Goal: Information Seeking & Learning: Learn about a topic

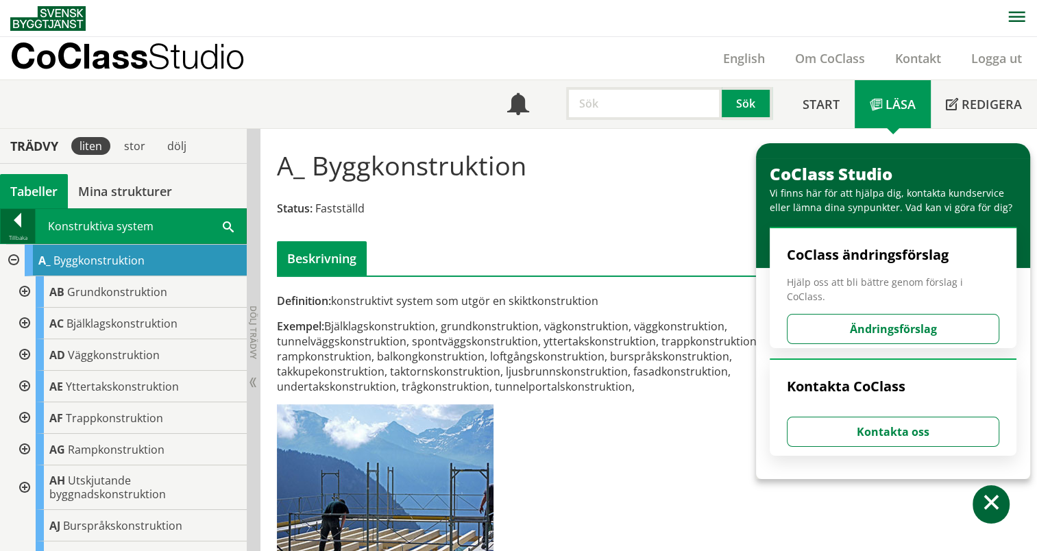
click at [3, 227] on div at bounding box center [18, 222] width 34 height 19
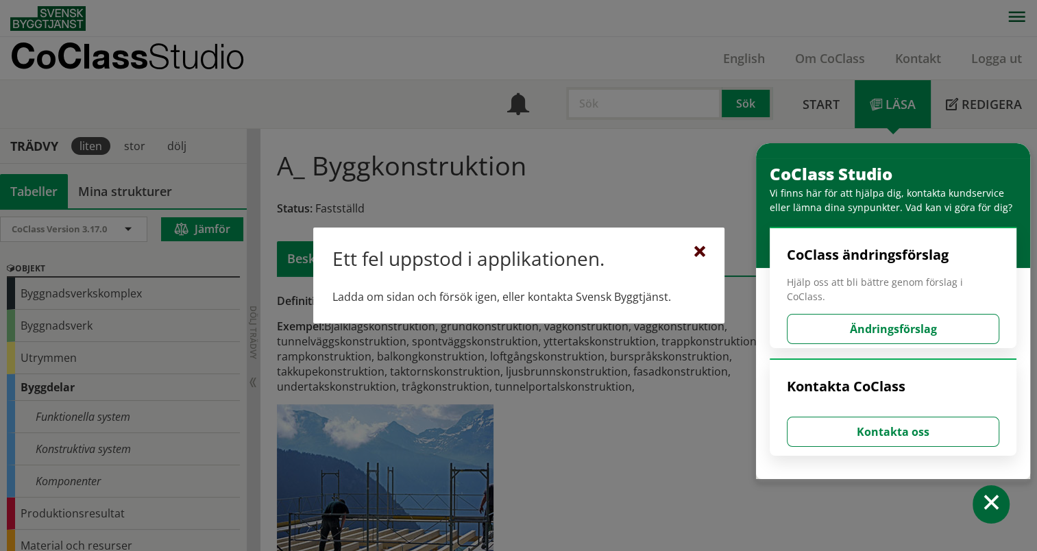
click at [704, 256] on div at bounding box center [699, 252] width 11 height 11
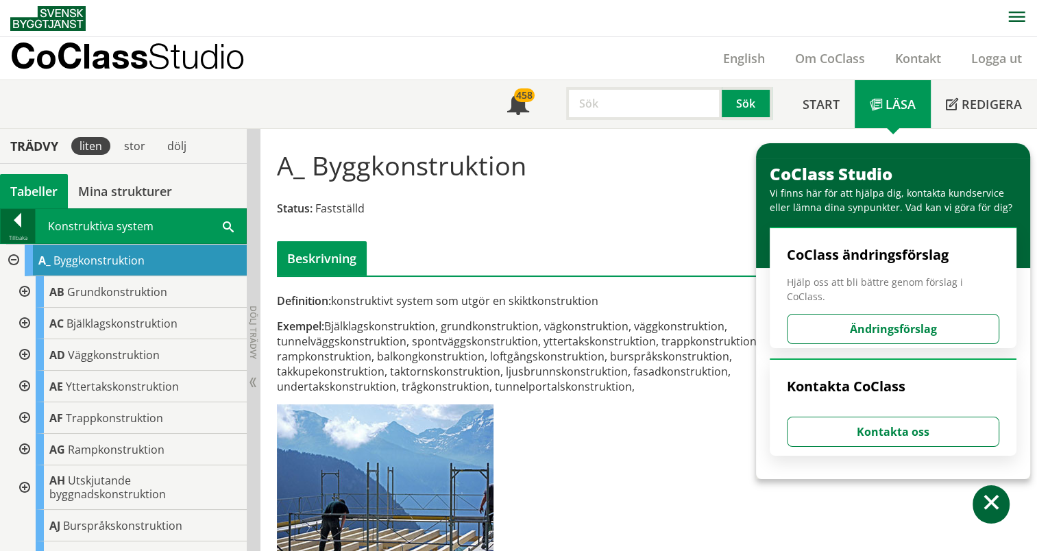
click at [11, 220] on div at bounding box center [18, 222] width 34 height 19
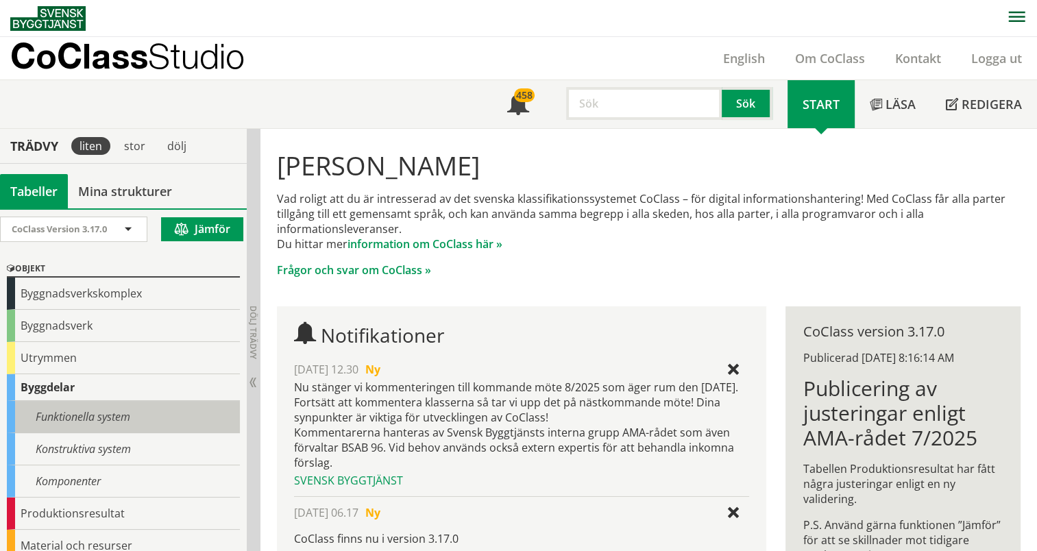
click at [77, 408] on div "Funktionella system" at bounding box center [123, 417] width 233 height 32
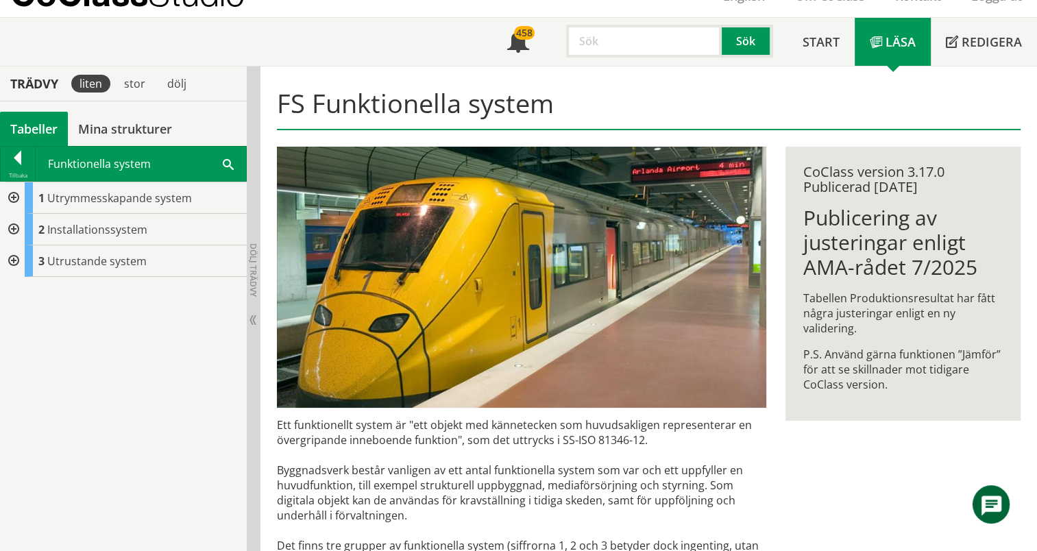
scroll to position [137, 0]
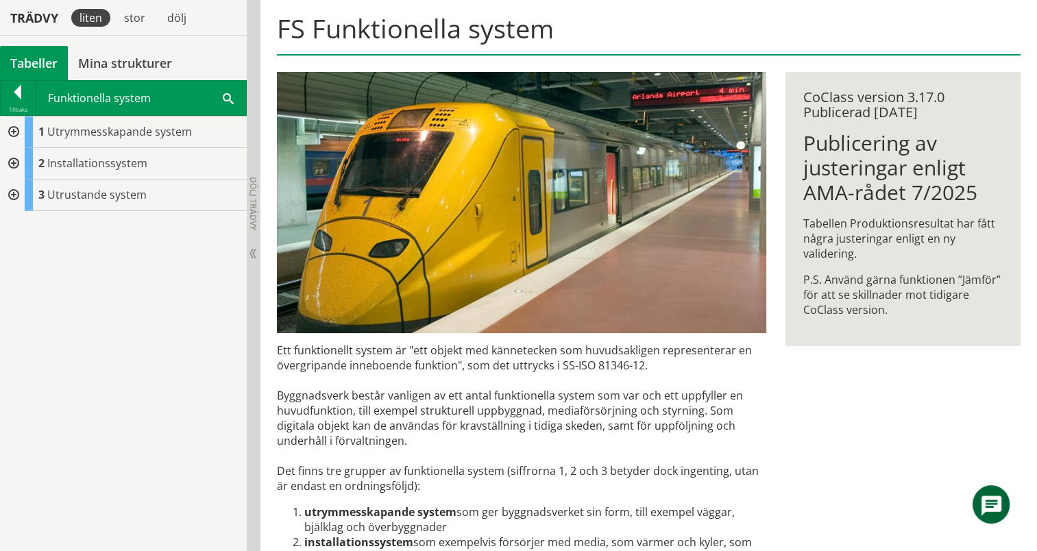
click at [14, 156] on div at bounding box center [12, 164] width 25 height 32
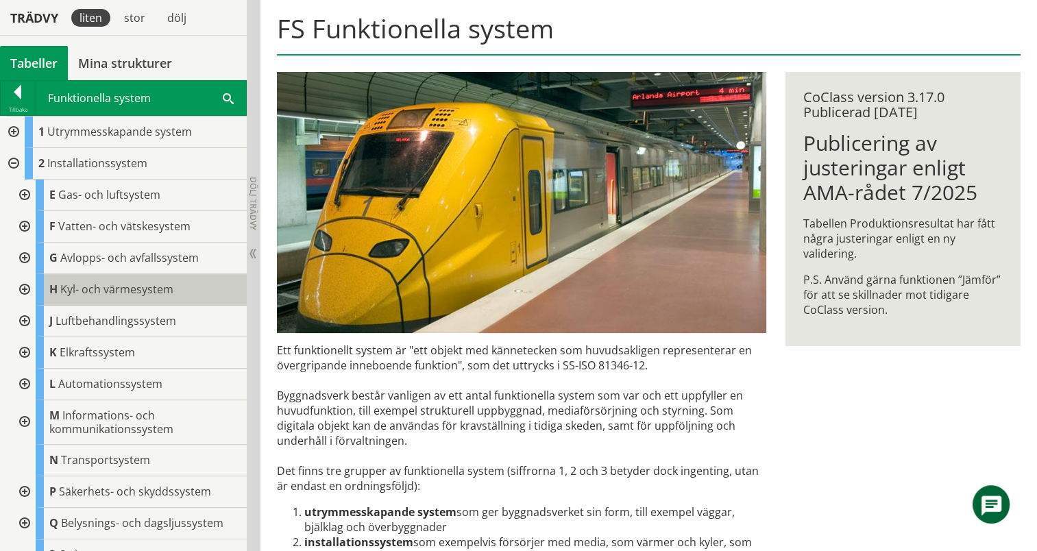
scroll to position [50, 0]
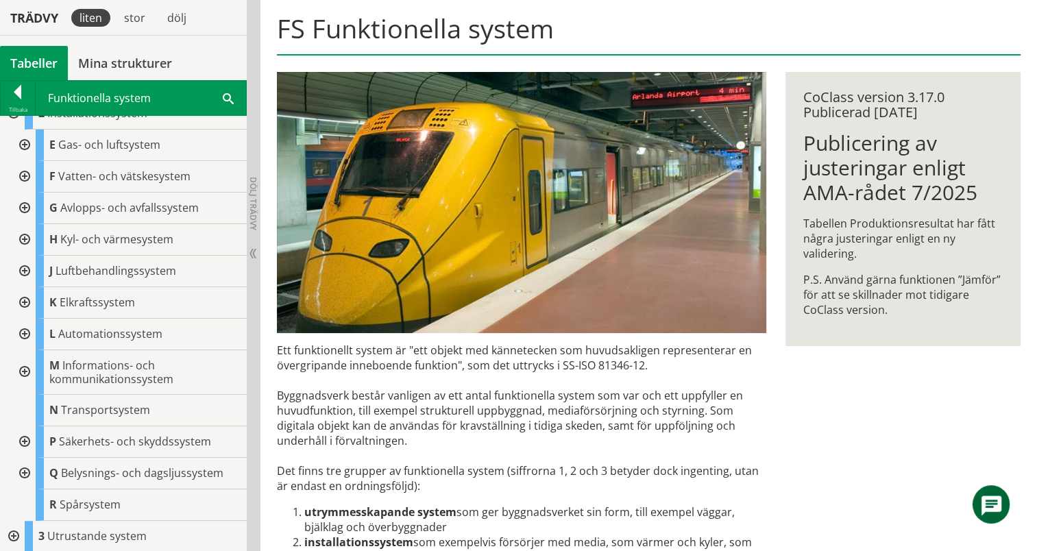
click at [30, 368] on div at bounding box center [23, 372] width 25 height 45
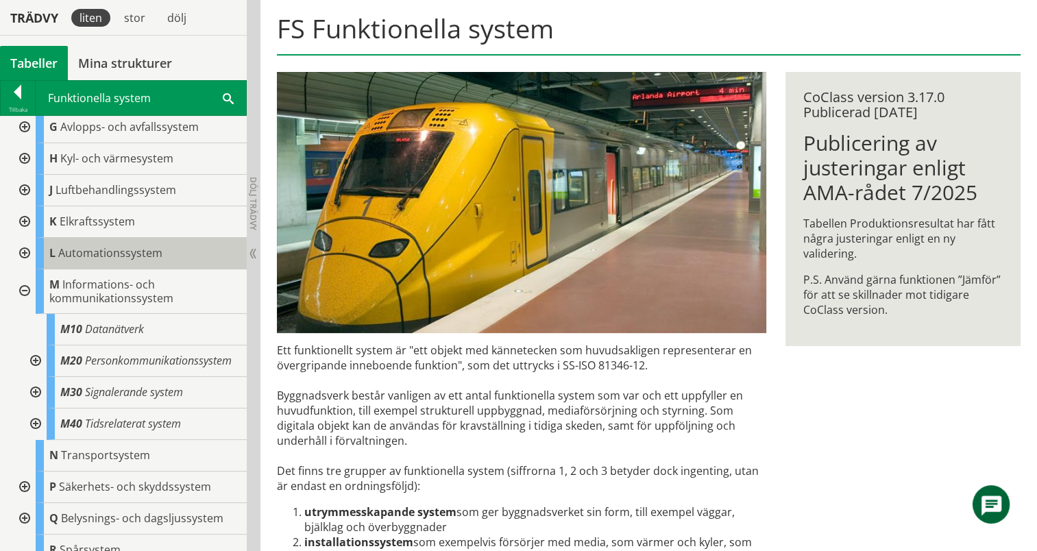
scroll to position [189, 0]
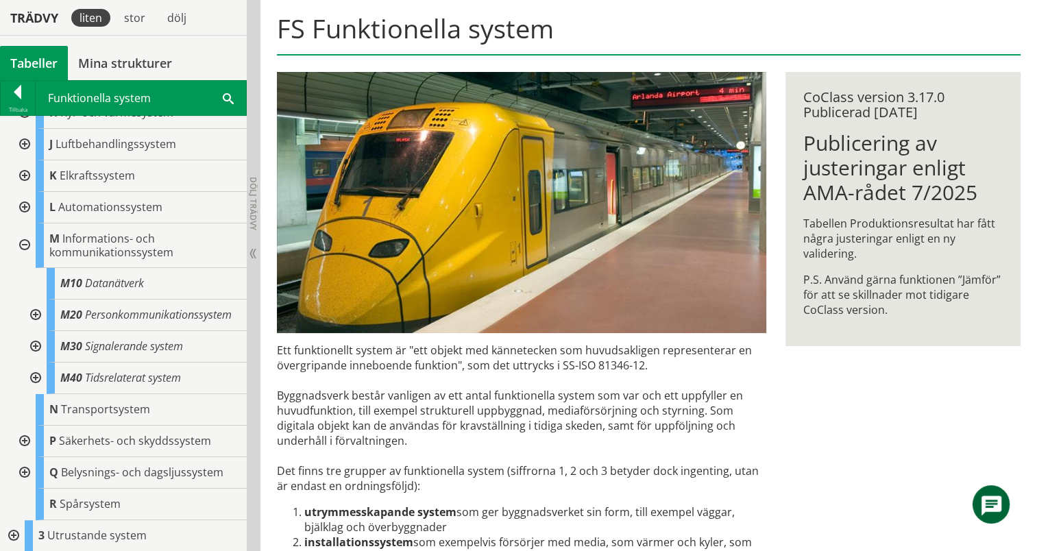
click at [33, 343] on div at bounding box center [34, 347] width 25 height 32
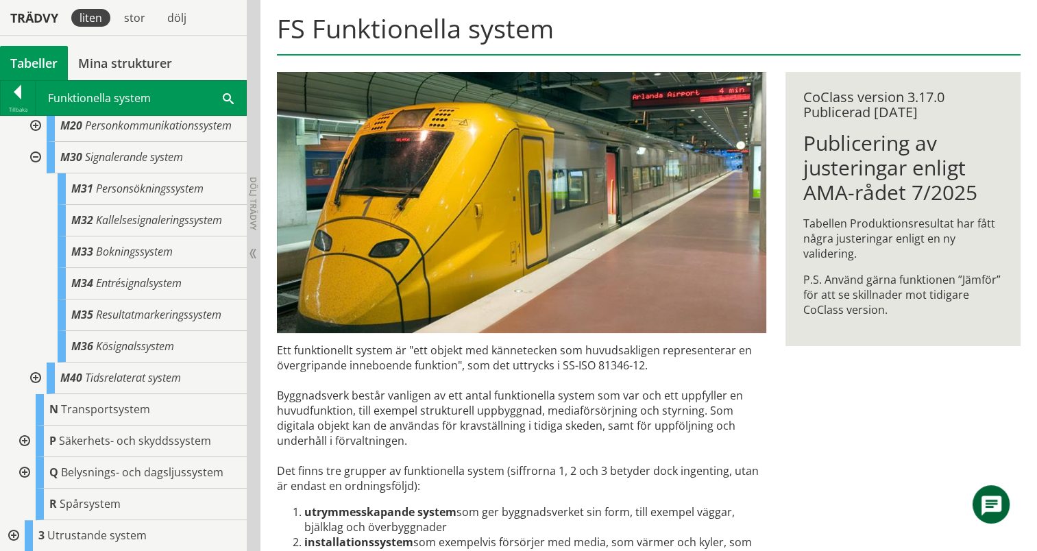
scroll to position [378, 0]
click at [41, 374] on div at bounding box center [34, 378] width 25 height 32
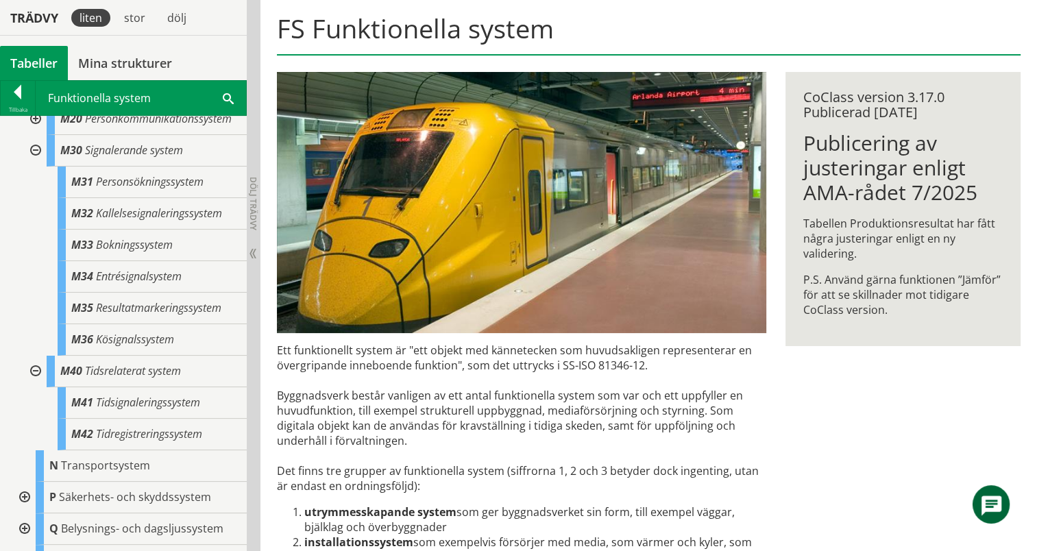
scroll to position [236, 0]
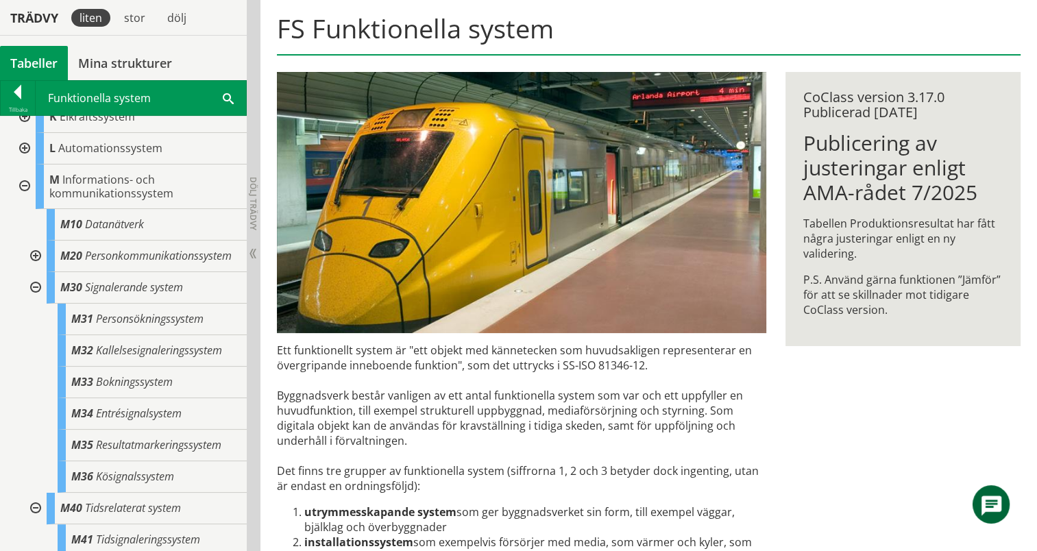
click at [34, 260] on div at bounding box center [34, 256] width 25 height 32
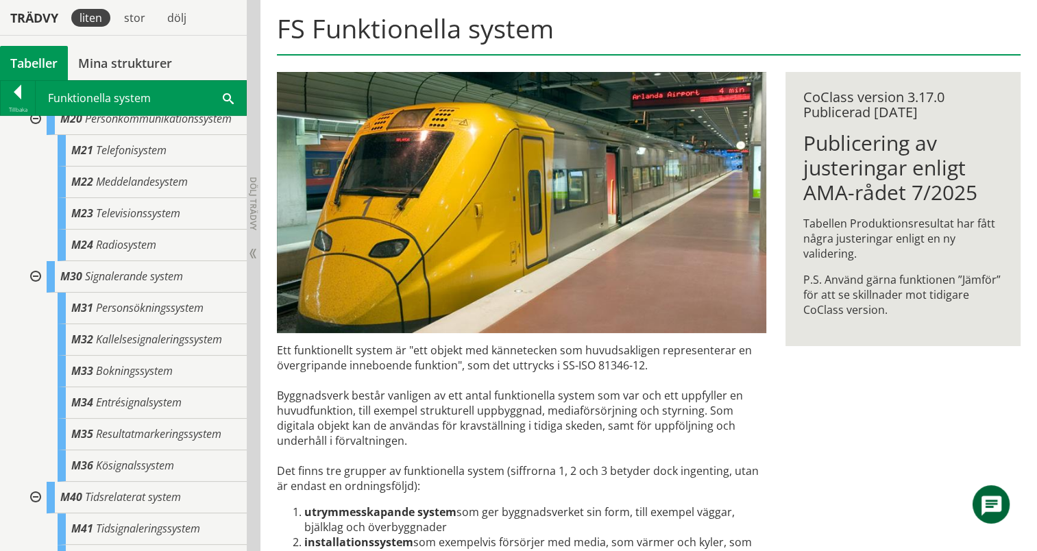
scroll to position [304, 0]
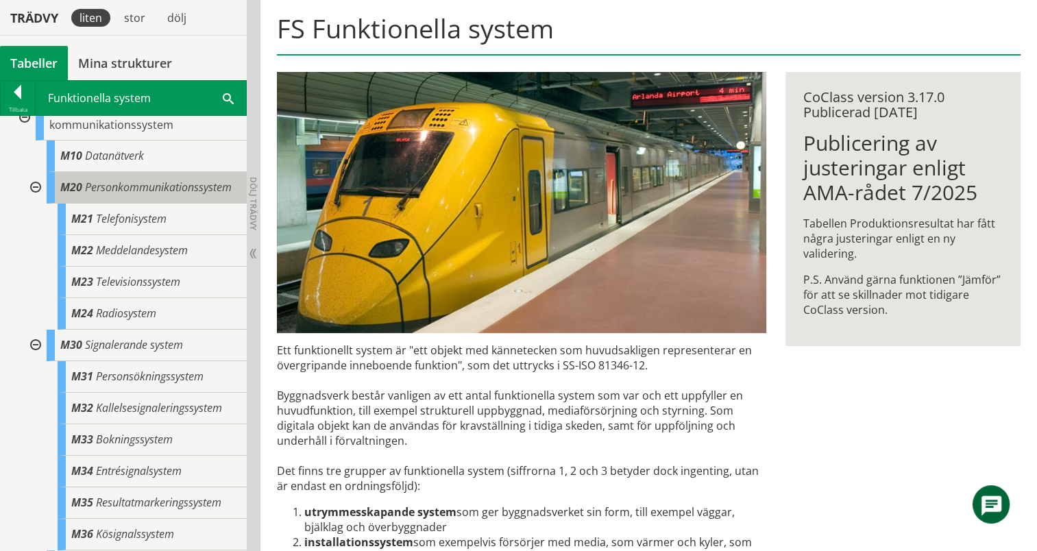
click at [105, 203] on div "M20 Personkommunikationssystem" at bounding box center [147, 188] width 200 height 32
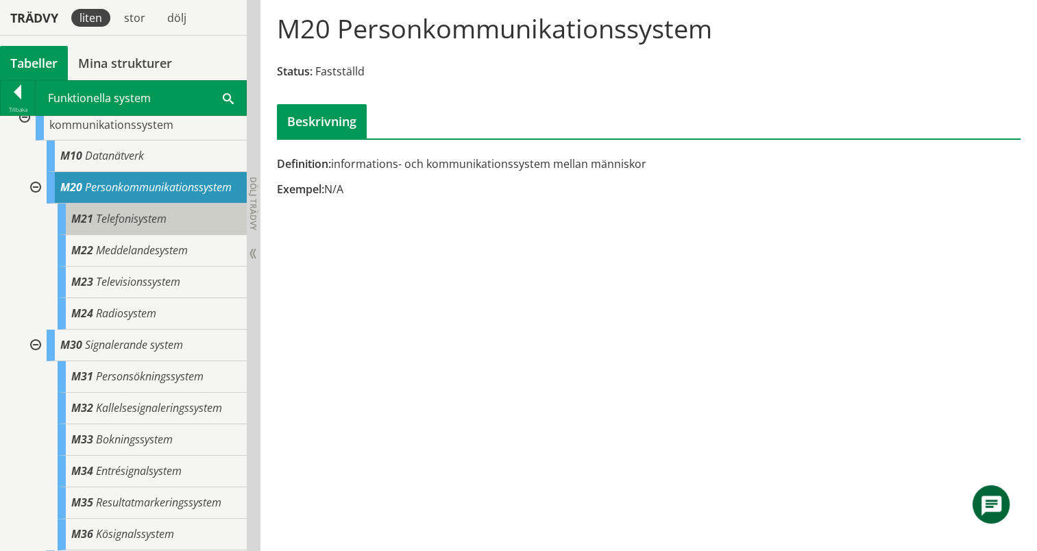
click at [110, 226] on span "Telefonisystem" at bounding box center [131, 218] width 71 height 15
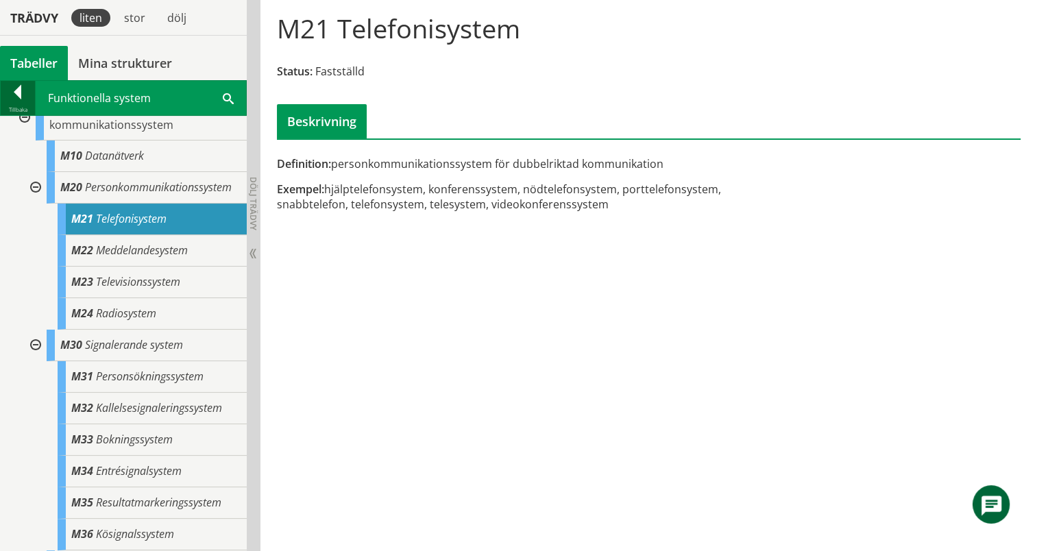
click at [25, 104] on div "Tillbaka" at bounding box center [18, 109] width 34 height 11
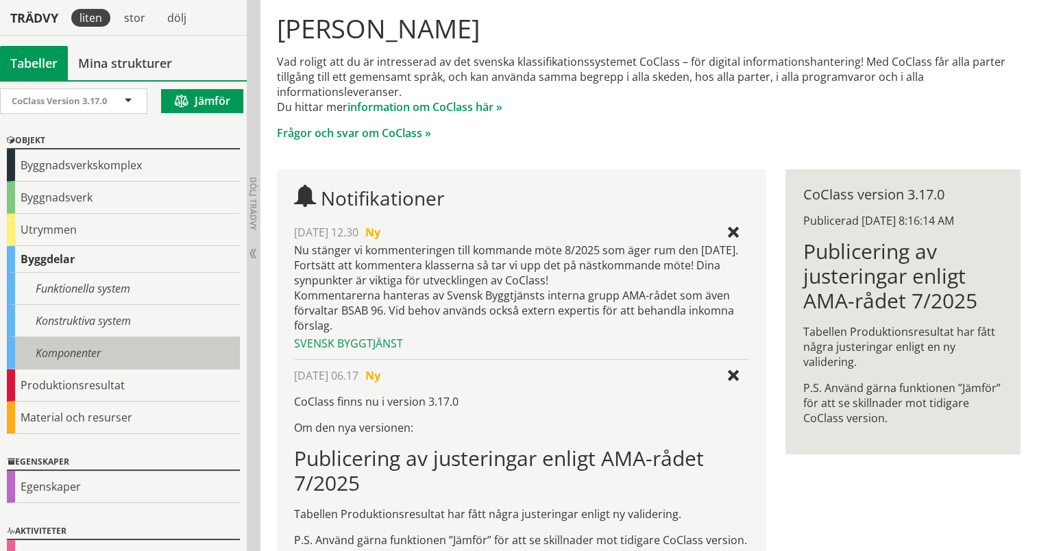
click at [92, 360] on div "Komponenter" at bounding box center [123, 353] width 233 height 32
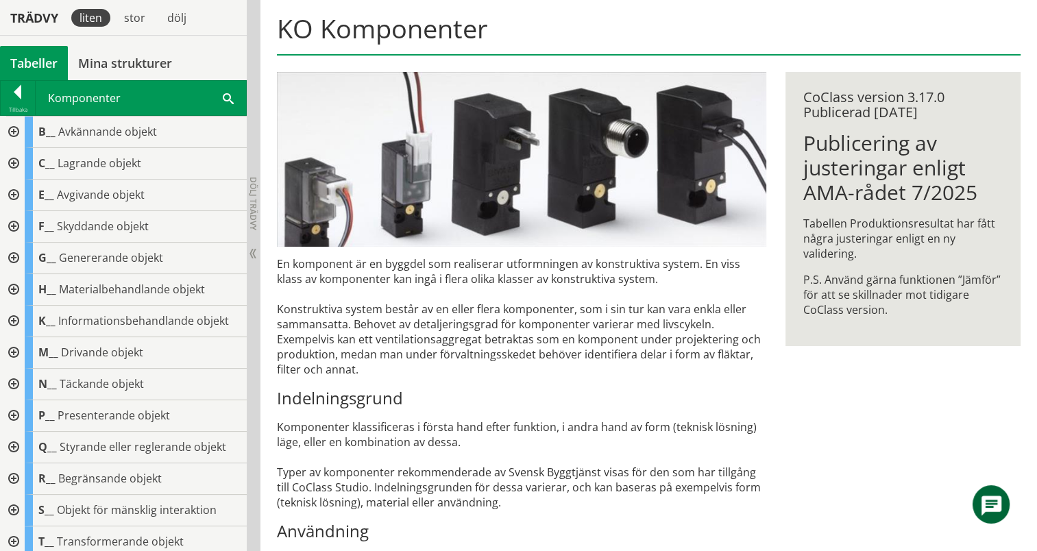
click at [218, 101] on div "Komponenter Sök" at bounding box center [141, 98] width 210 height 34
click at [227, 97] on span at bounding box center [228, 97] width 11 height 14
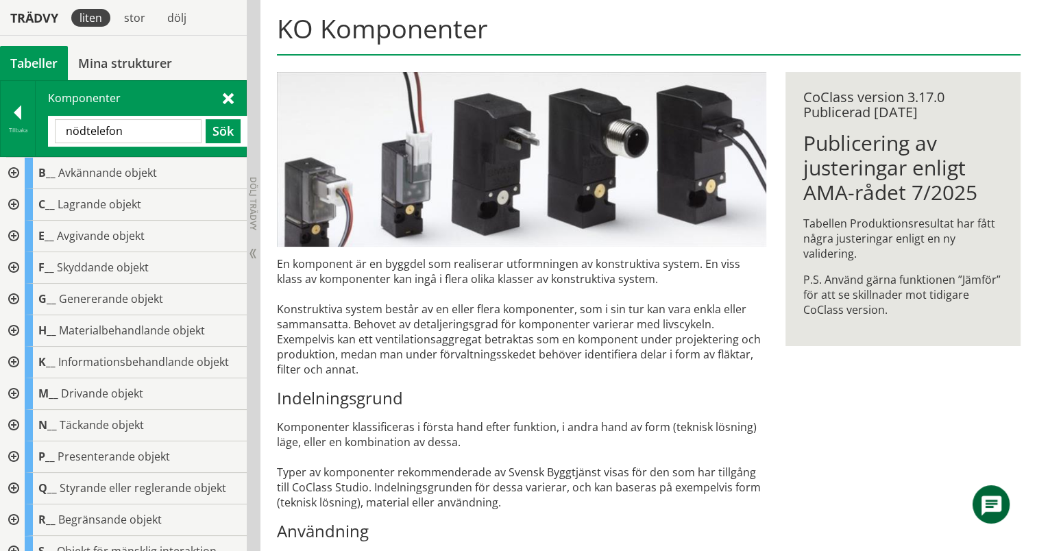
type input "nödtelefon"
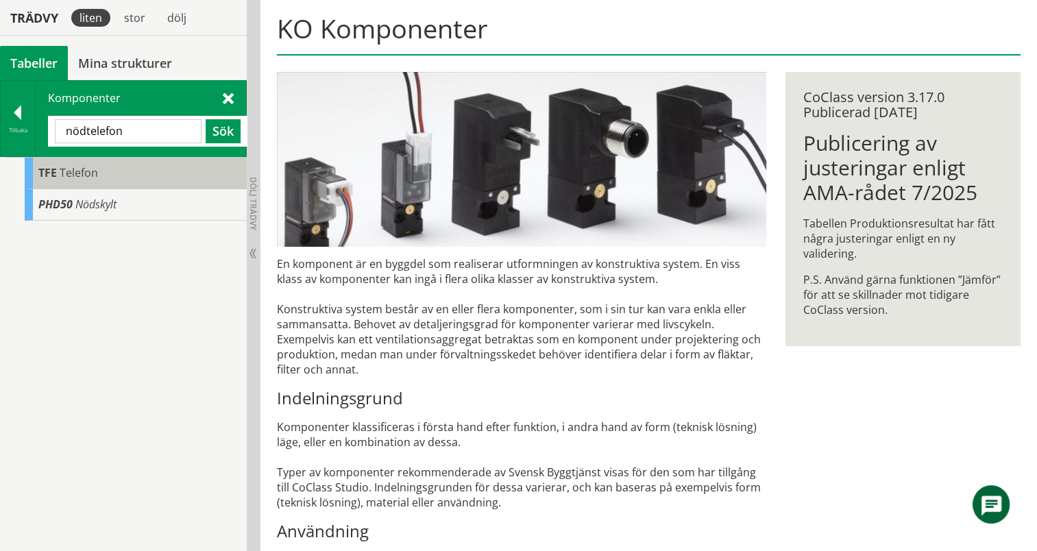
click at [116, 164] on div "TFE Telefon" at bounding box center [136, 174] width 222 height 32
click at [116, 169] on div "TFE Telefon" at bounding box center [136, 174] width 222 height 32
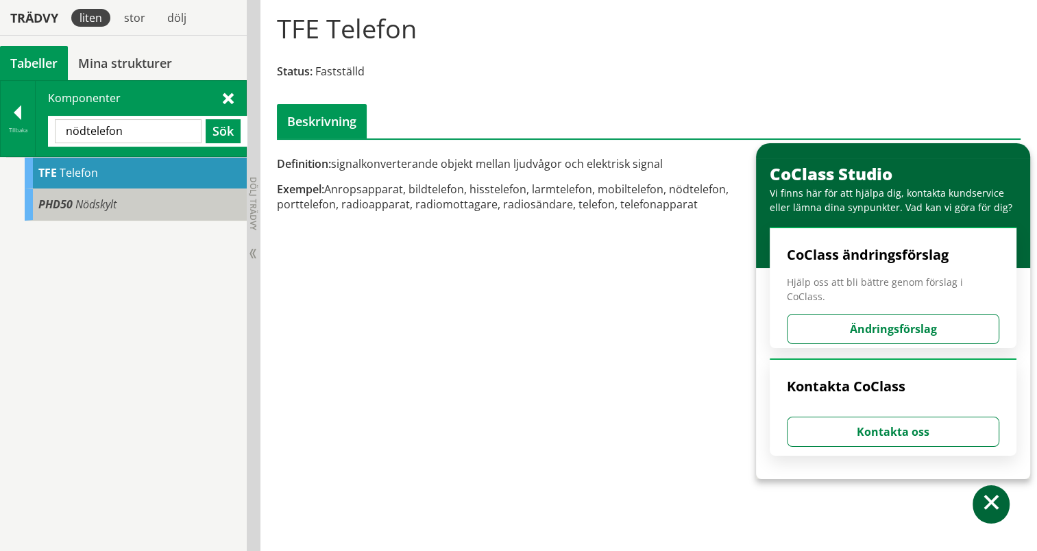
click at [114, 212] on div "PHD50 Nödskylt" at bounding box center [136, 205] width 222 height 32
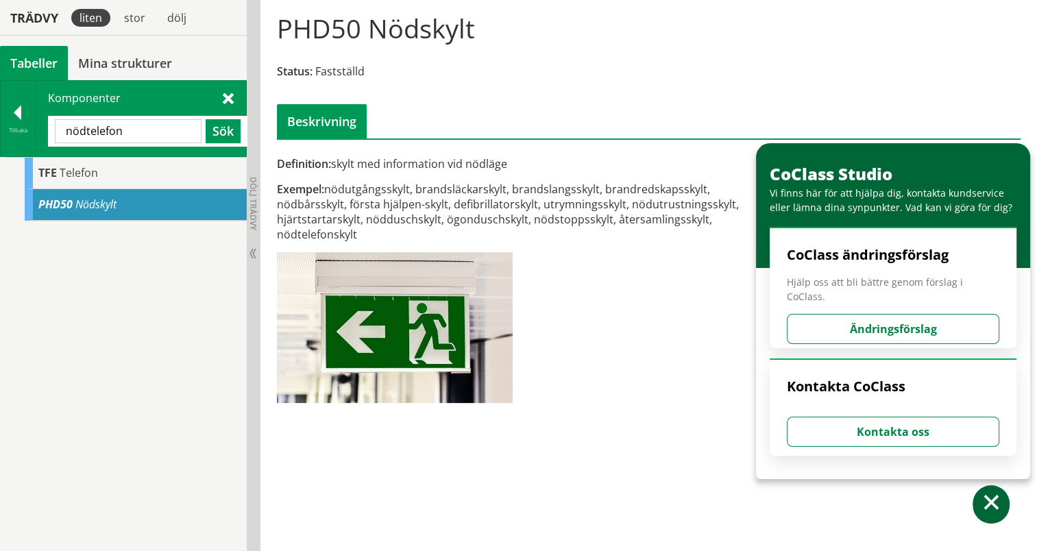
click at [18, 129] on div "Tillbaka" at bounding box center [18, 130] width 34 height 11
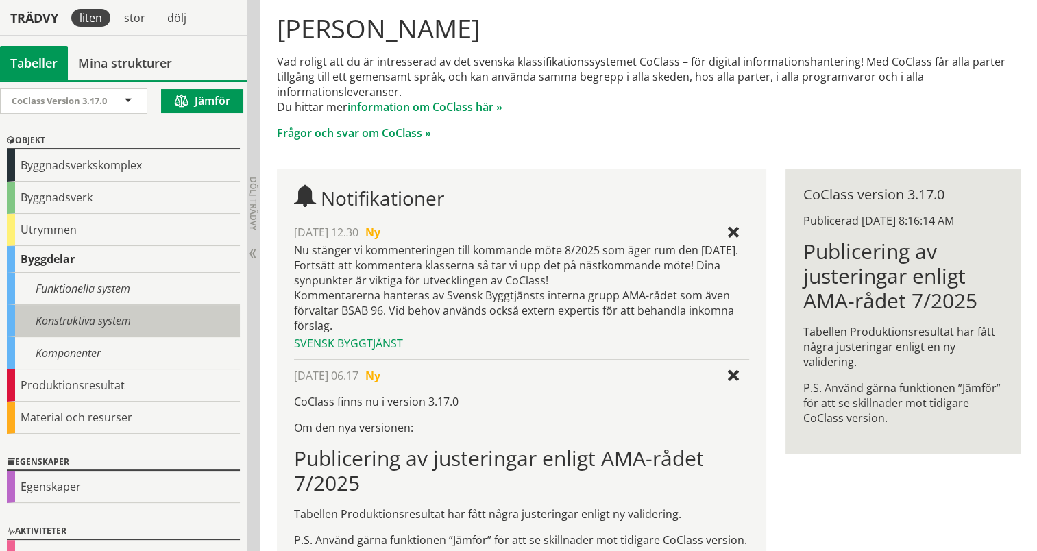
click at [90, 328] on div "Konstruktiva system" at bounding box center [123, 321] width 233 height 32
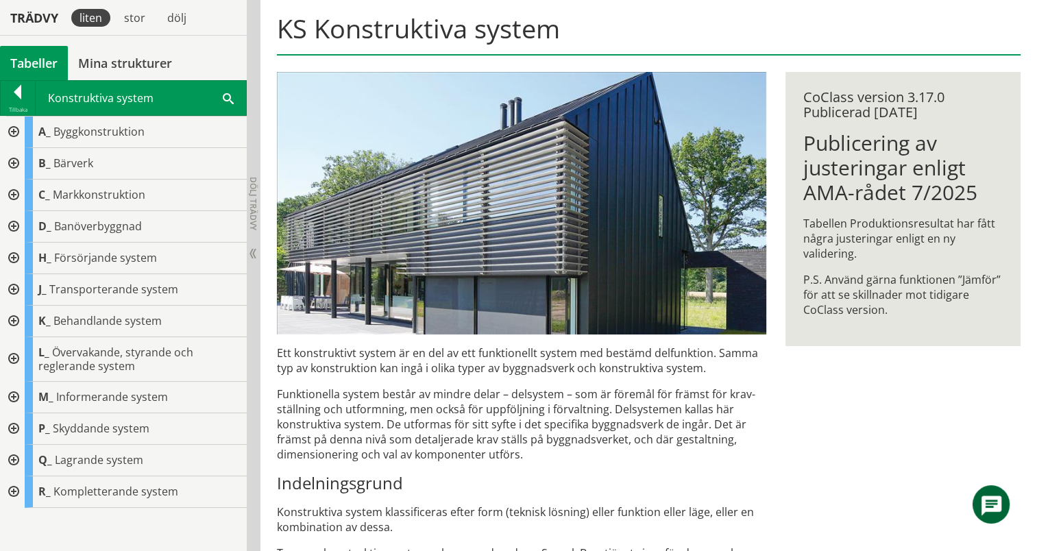
click at [13, 423] on div at bounding box center [12, 429] width 25 height 32
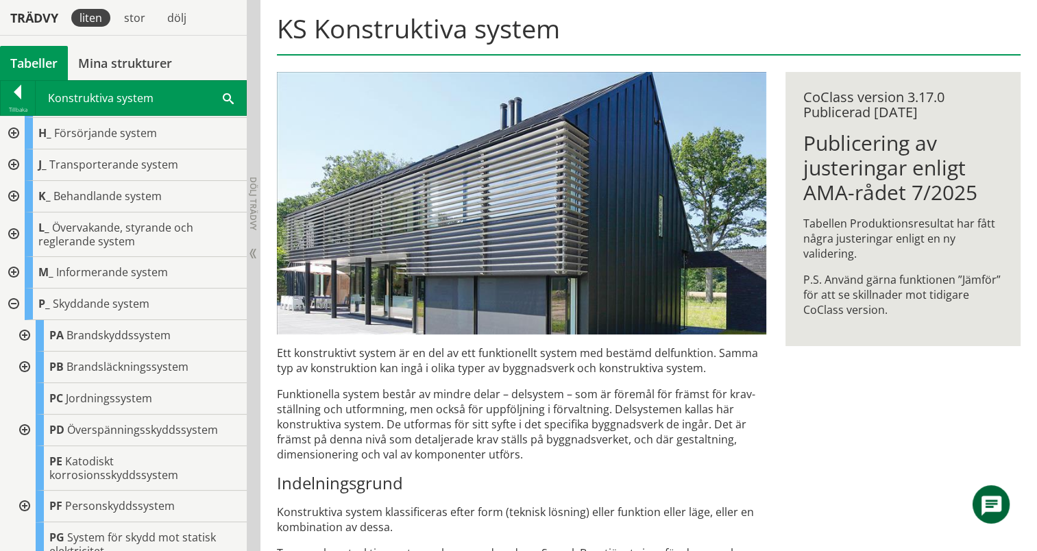
scroll to position [290, 0]
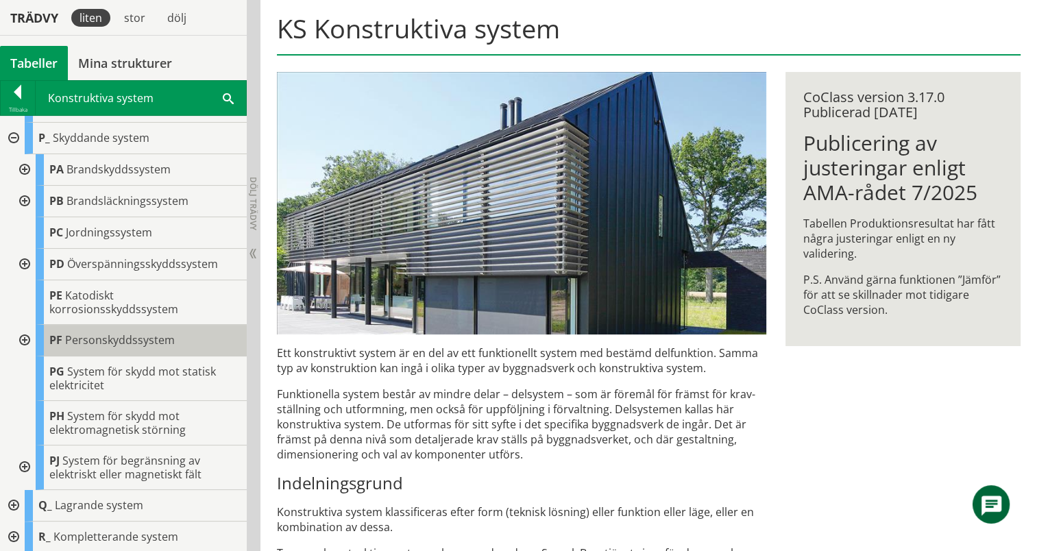
click at [77, 344] on span "Personskyddssystem" at bounding box center [120, 339] width 110 height 15
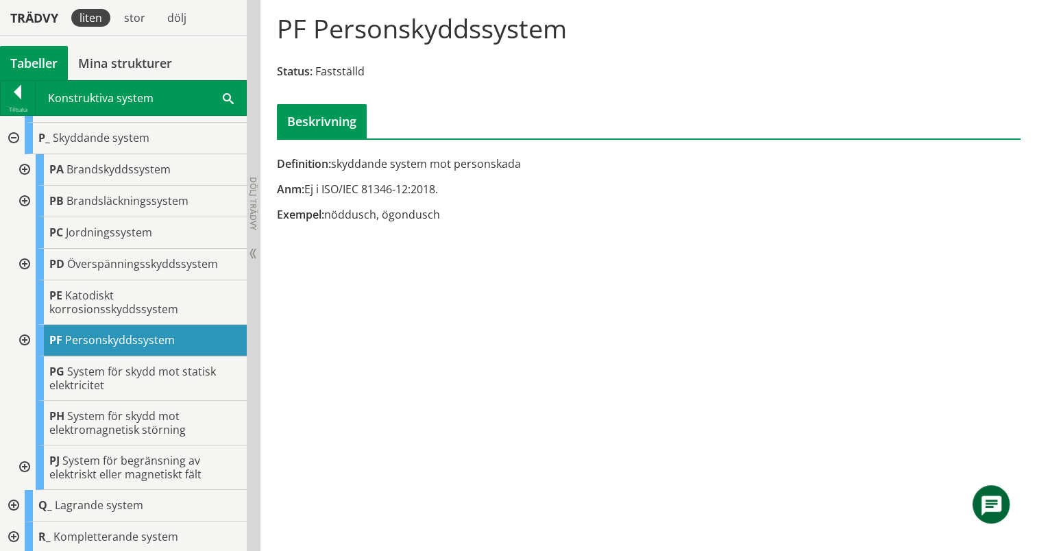
click at [25, 336] on div at bounding box center [23, 341] width 25 height 32
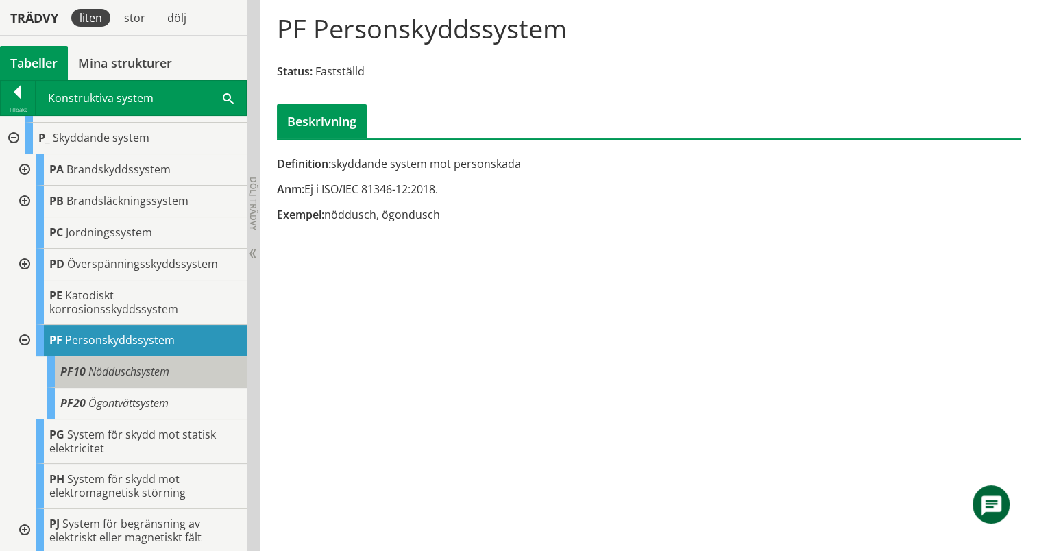
click at [104, 372] on span "Nödduschsystem" at bounding box center [128, 371] width 81 height 15
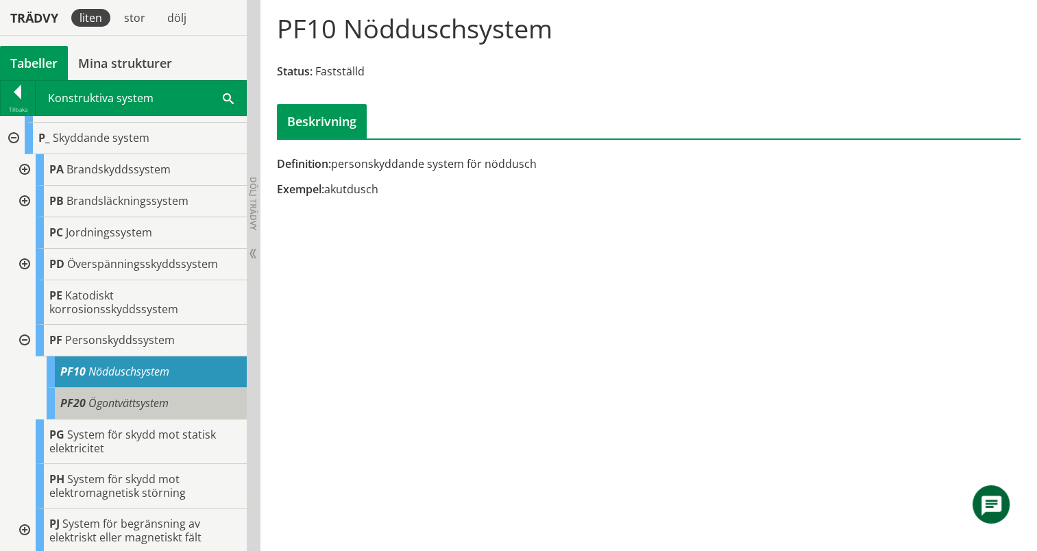
click at [112, 399] on span "Ögontvättsystem" at bounding box center [128, 402] width 80 height 15
